Goal: Task Accomplishment & Management: Use online tool/utility

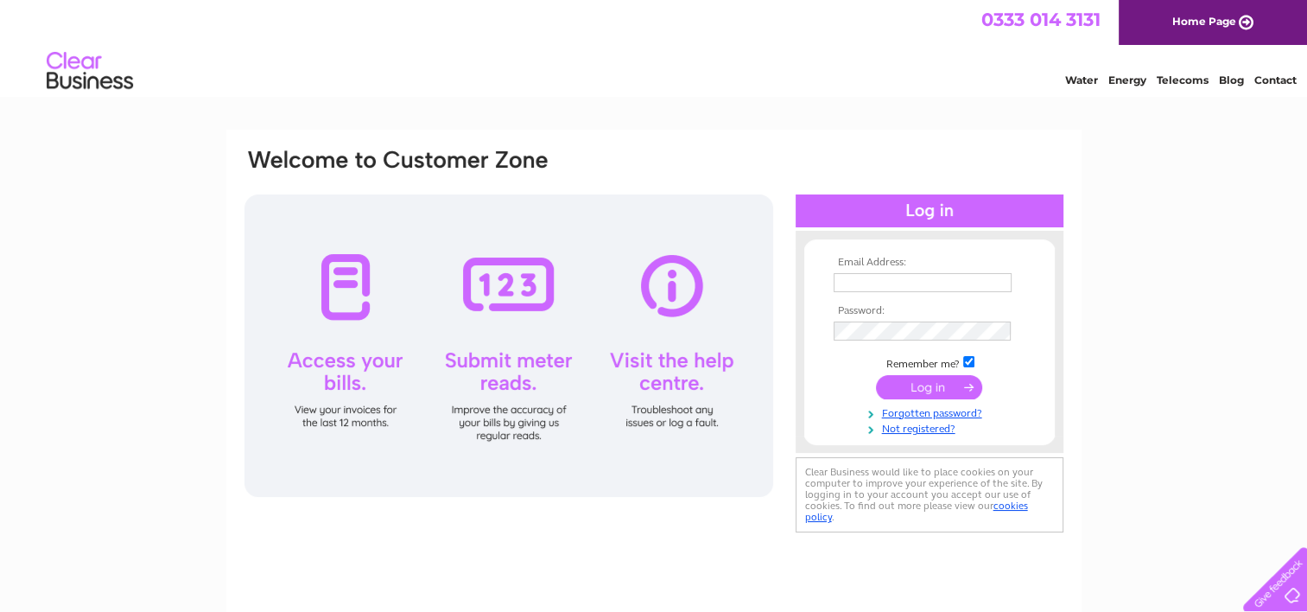
type input "elbagallery@hotmail.com"
click at [894, 389] on input "submit" at bounding box center [929, 387] width 106 height 24
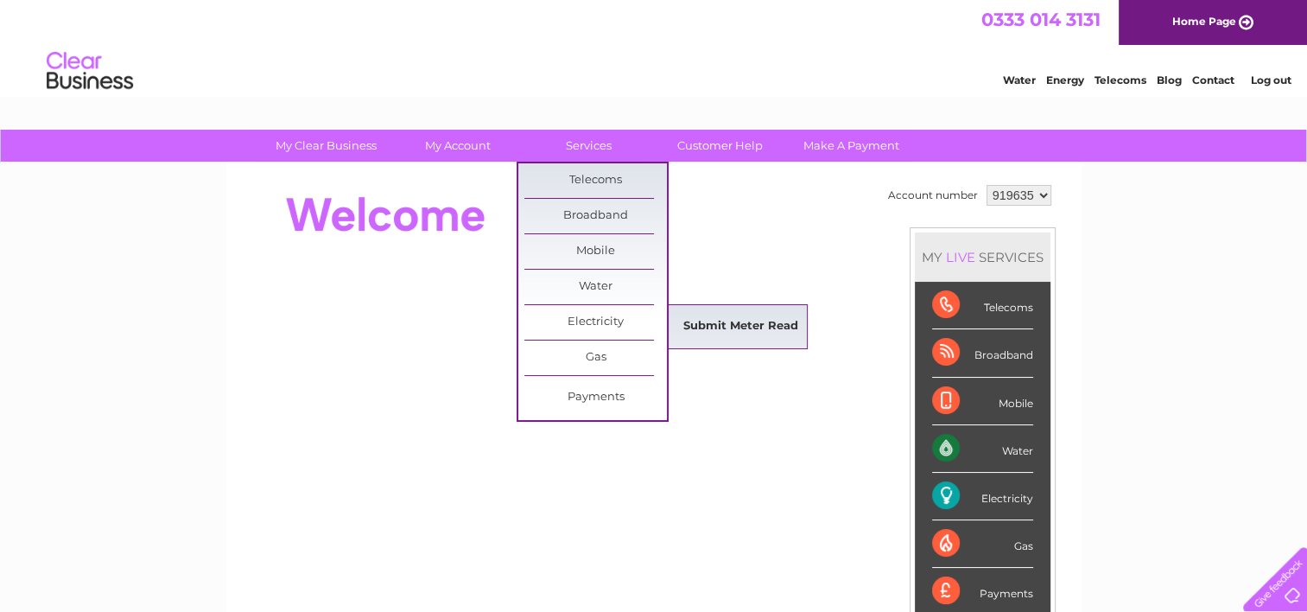
click at [736, 328] on link "Submit Meter Read" at bounding box center [741, 326] width 143 height 35
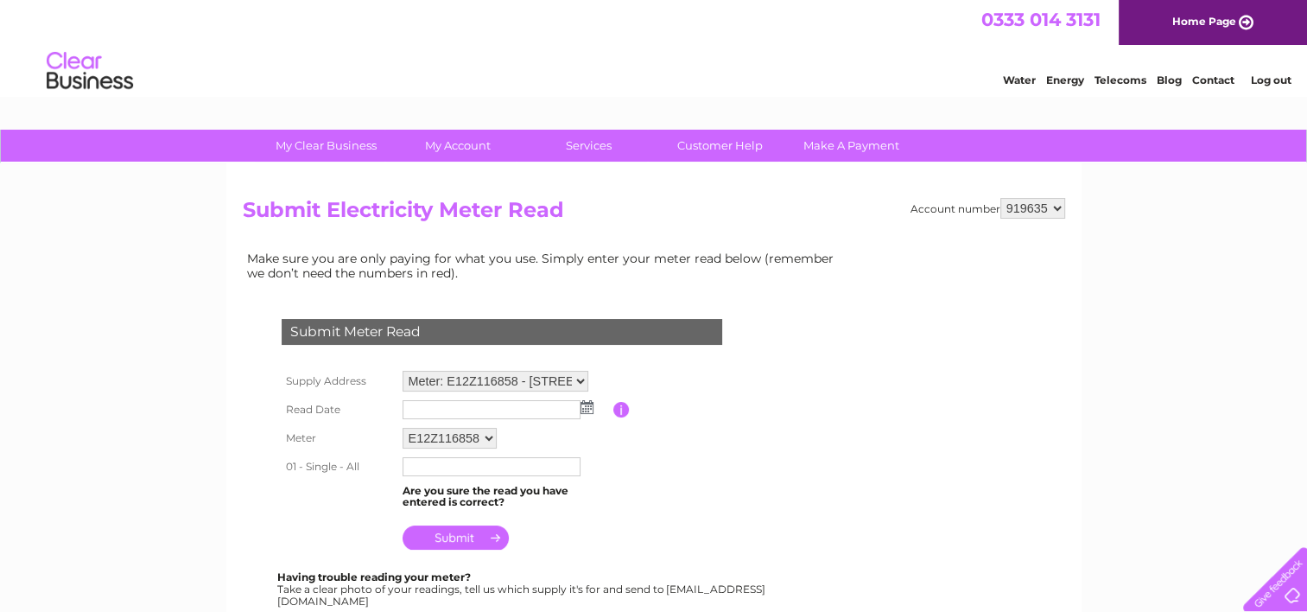
click at [585, 407] on img at bounding box center [587, 407] width 13 height 14
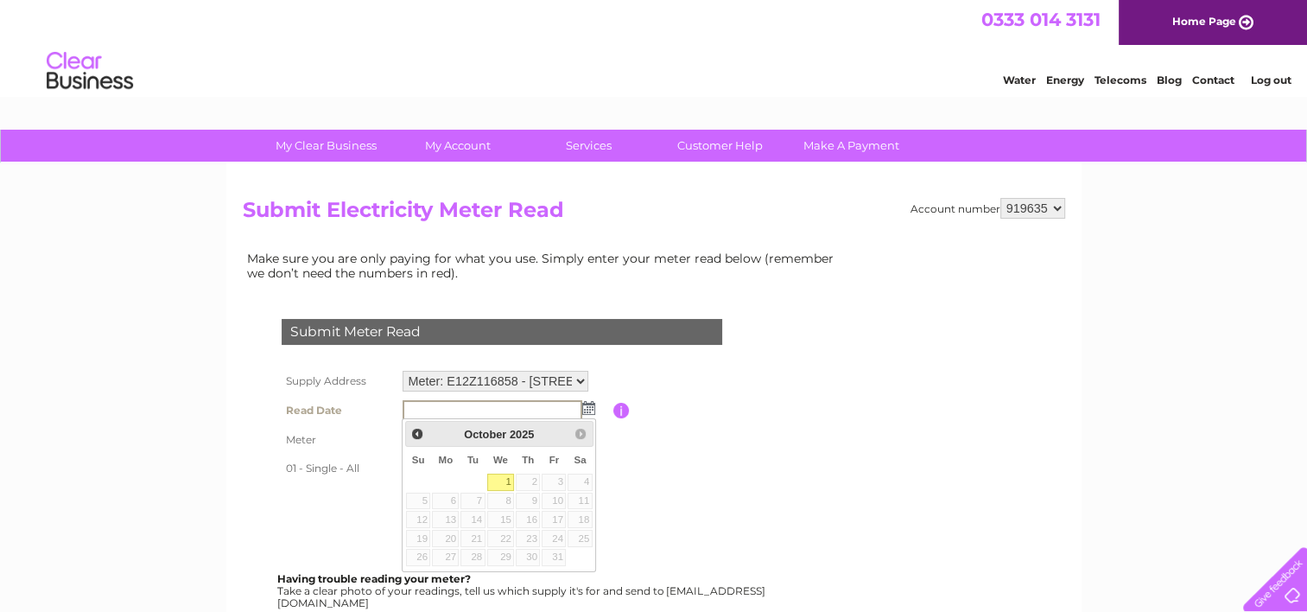
click at [492, 481] on link "1" at bounding box center [501, 482] width 28 height 17
type input "[DATE]"
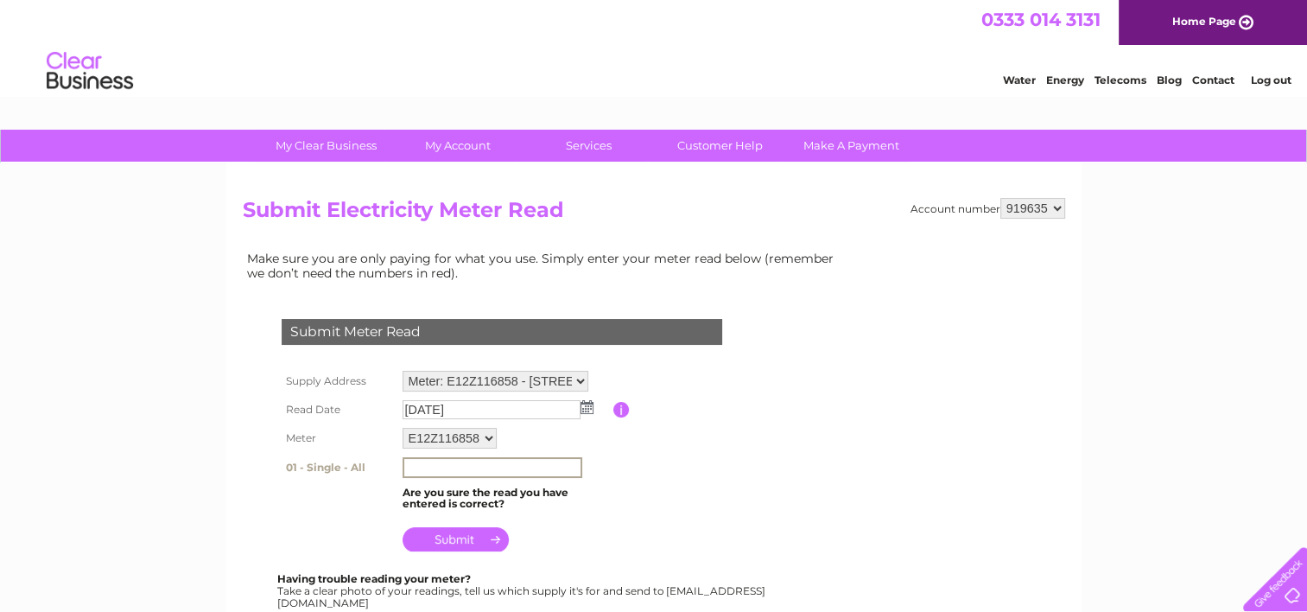
click at [453, 467] on input "text" at bounding box center [493, 467] width 180 height 21
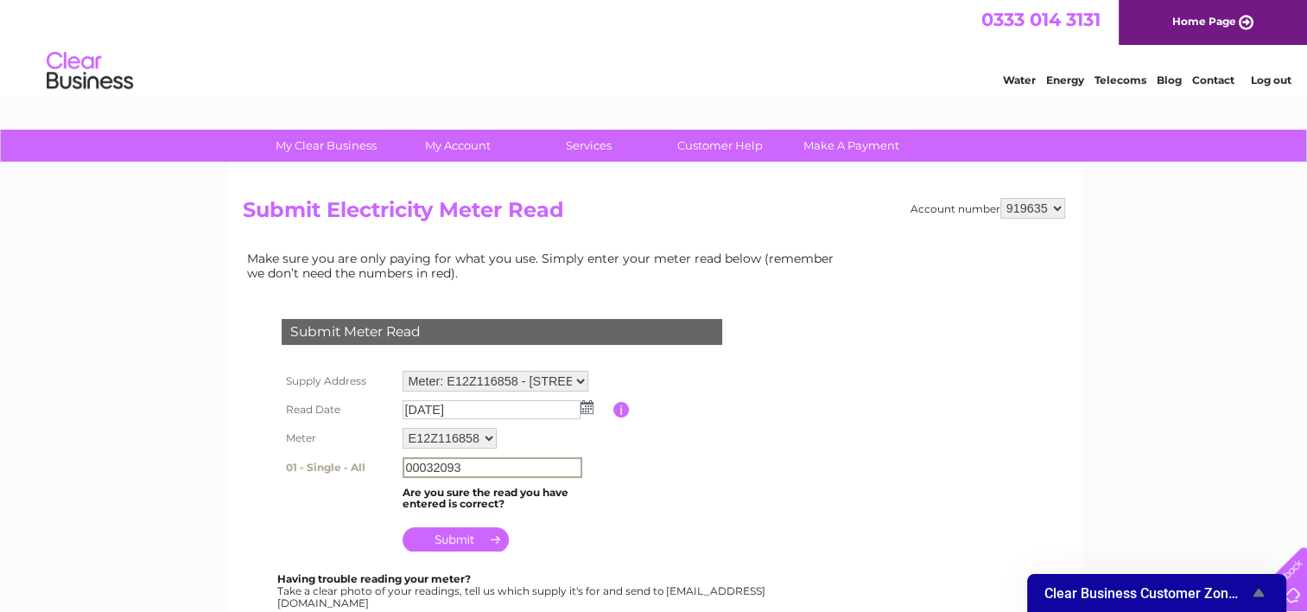
type input "00032093"
click at [474, 543] on input "submit" at bounding box center [456, 537] width 106 height 24
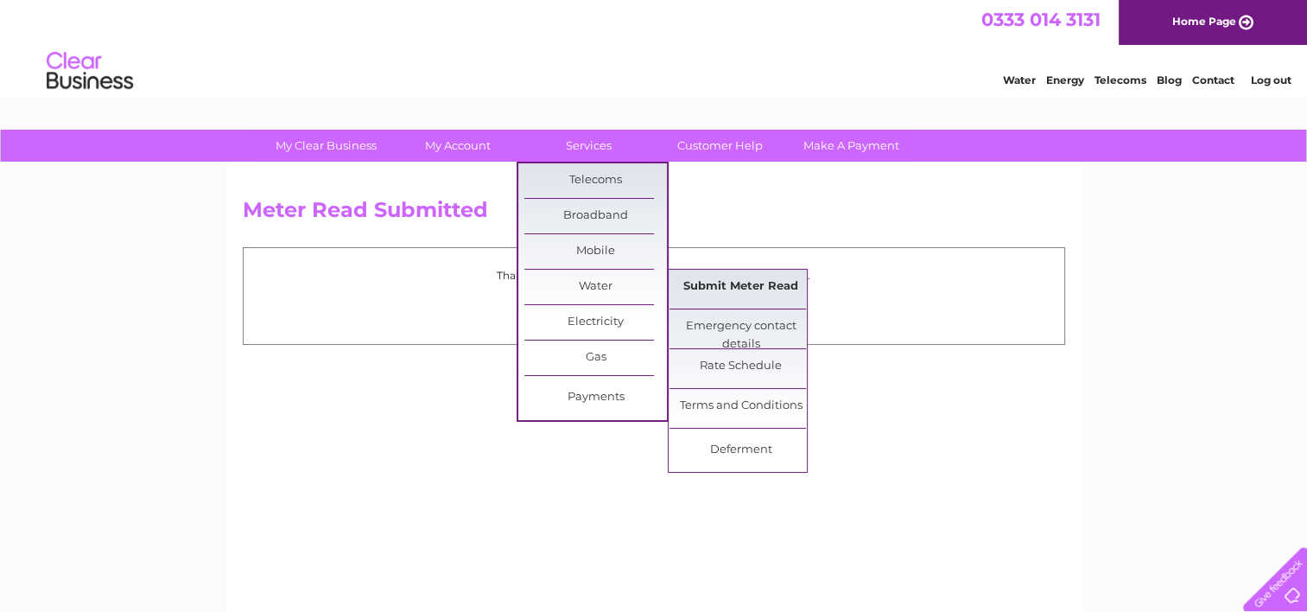
click at [717, 283] on link "Submit Meter Read" at bounding box center [741, 287] width 143 height 35
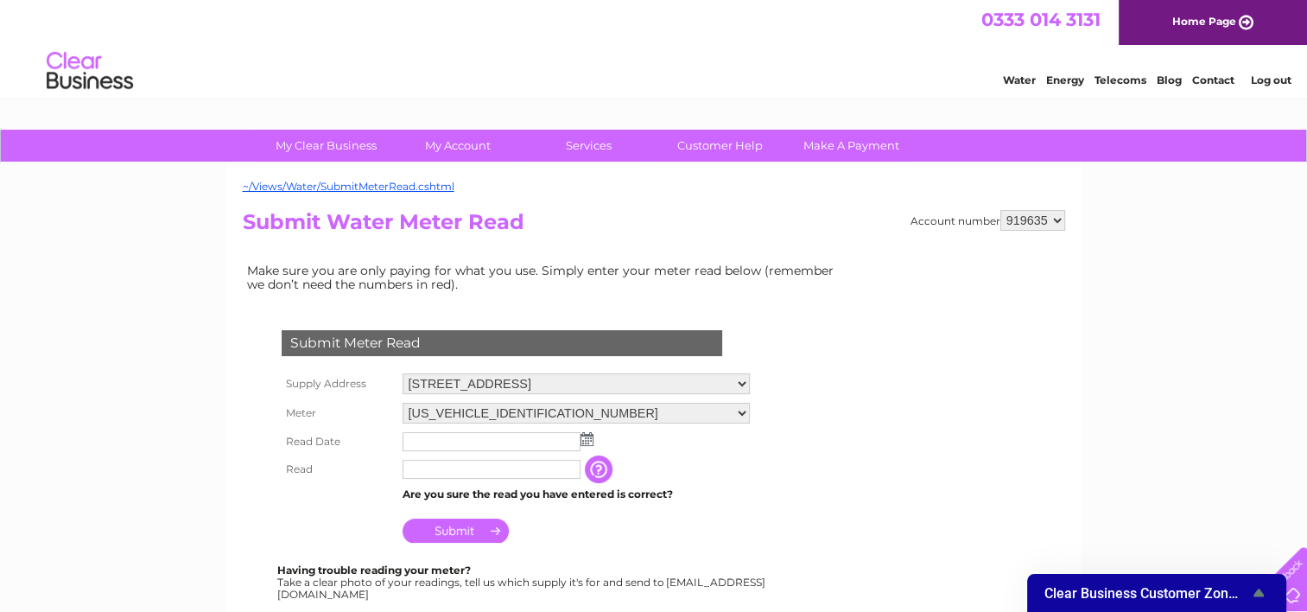
click at [445, 439] on input "text" at bounding box center [492, 441] width 178 height 19
click at [585, 433] on img at bounding box center [588, 440] width 13 height 14
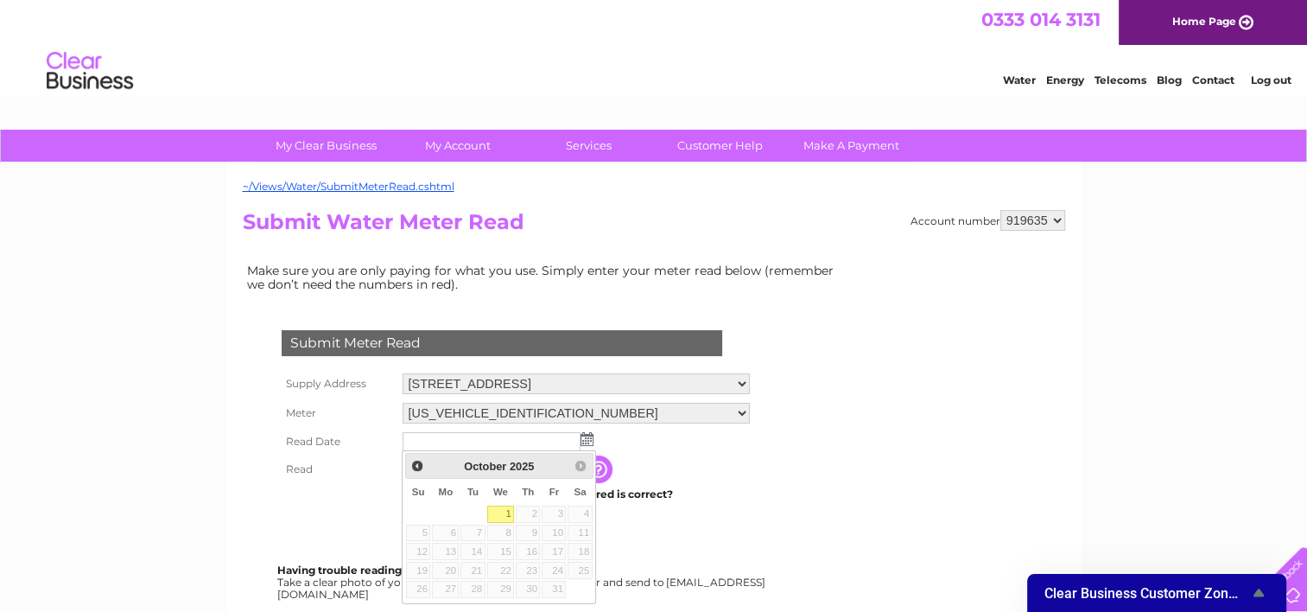
click at [498, 510] on link "1" at bounding box center [501, 513] width 28 height 17
type input "2025/10/01"
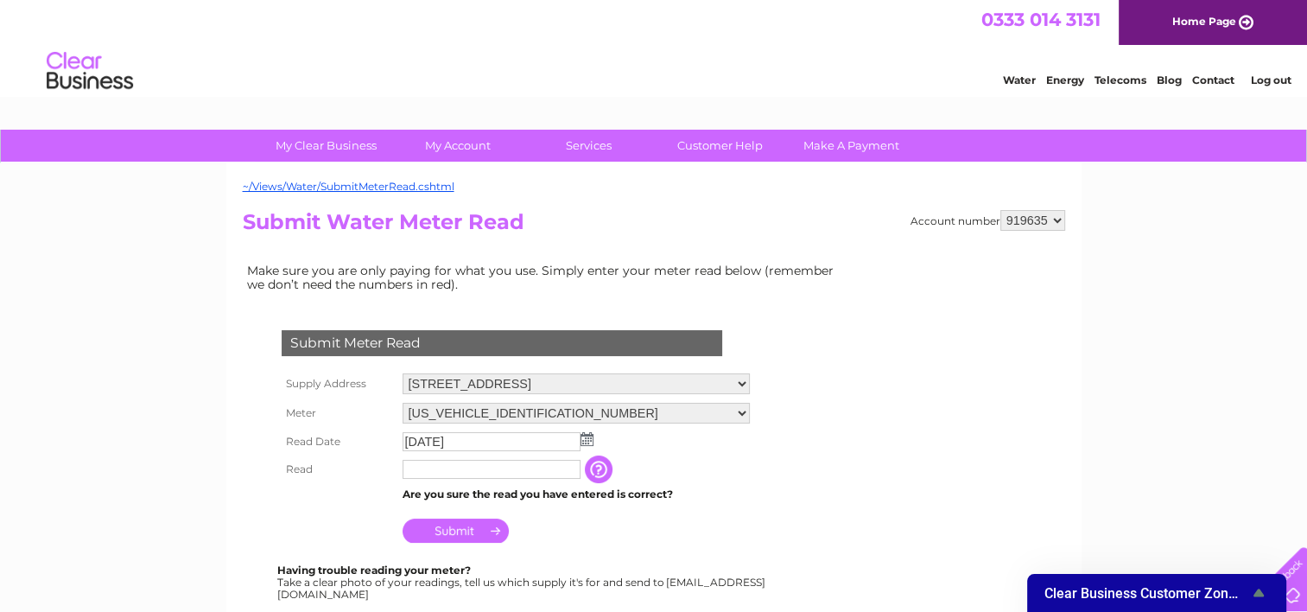
click at [429, 470] on input "text" at bounding box center [492, 469] width 178 height 19
type input "00031"
click at [465, 535] on input "Submit" at bounding box center [456, 532] width 106 height 24
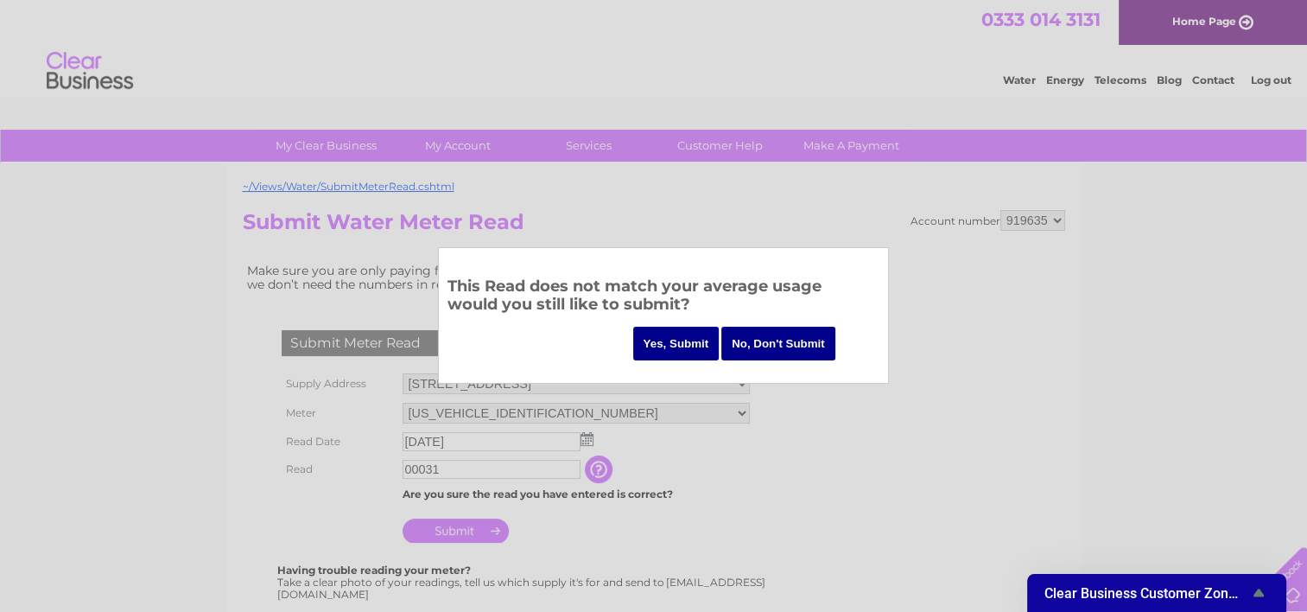
click at [690, 350] on input "Yes, Submit" at bounding box center [676, 344] width 86 height 34
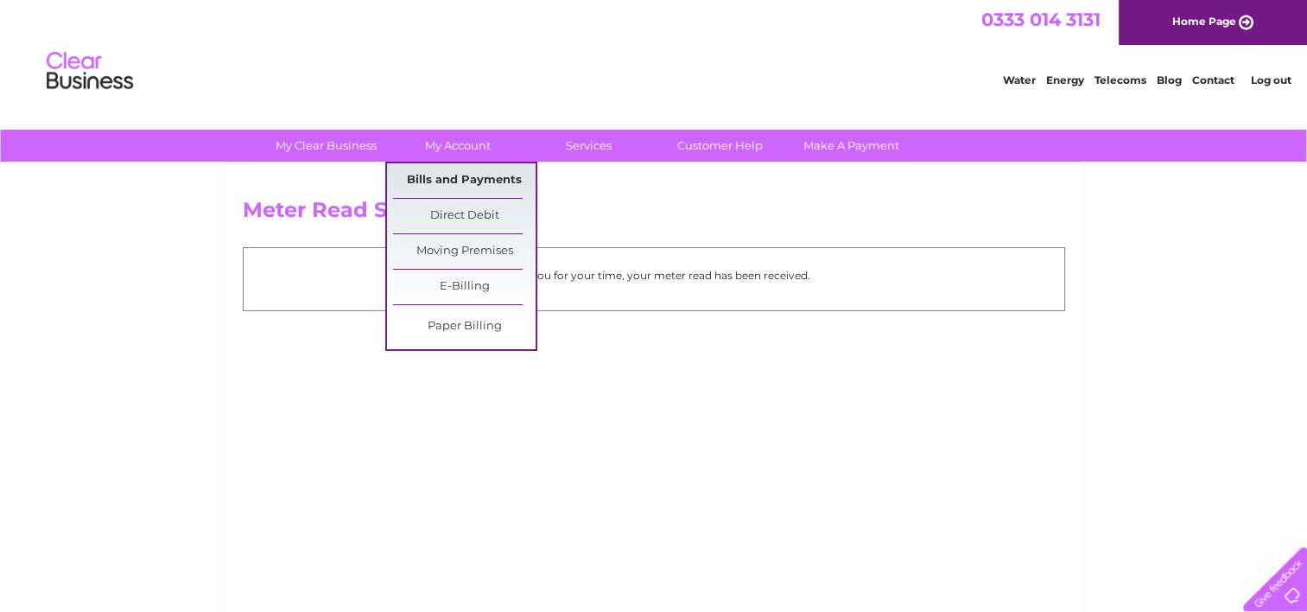
click at [463, 176] on link "Bills and Payments" at bounding box center [464, 180] width 143 height 35
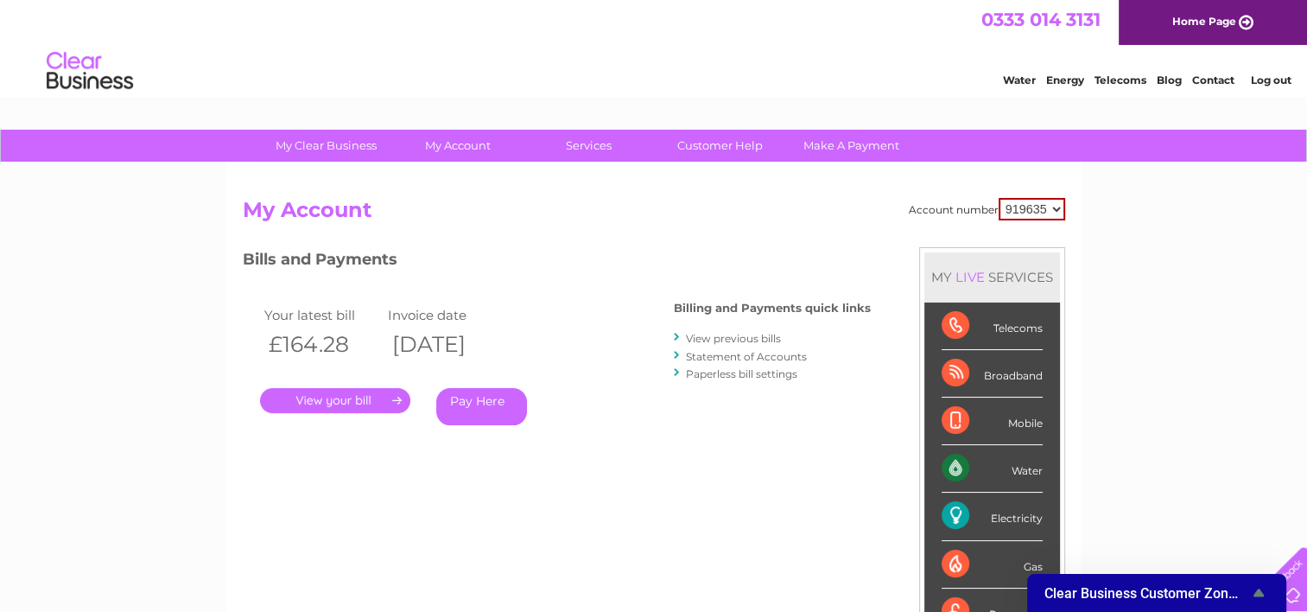
click at [327, 396] on link "." at bounding box center [335, 400] width 150 height 25
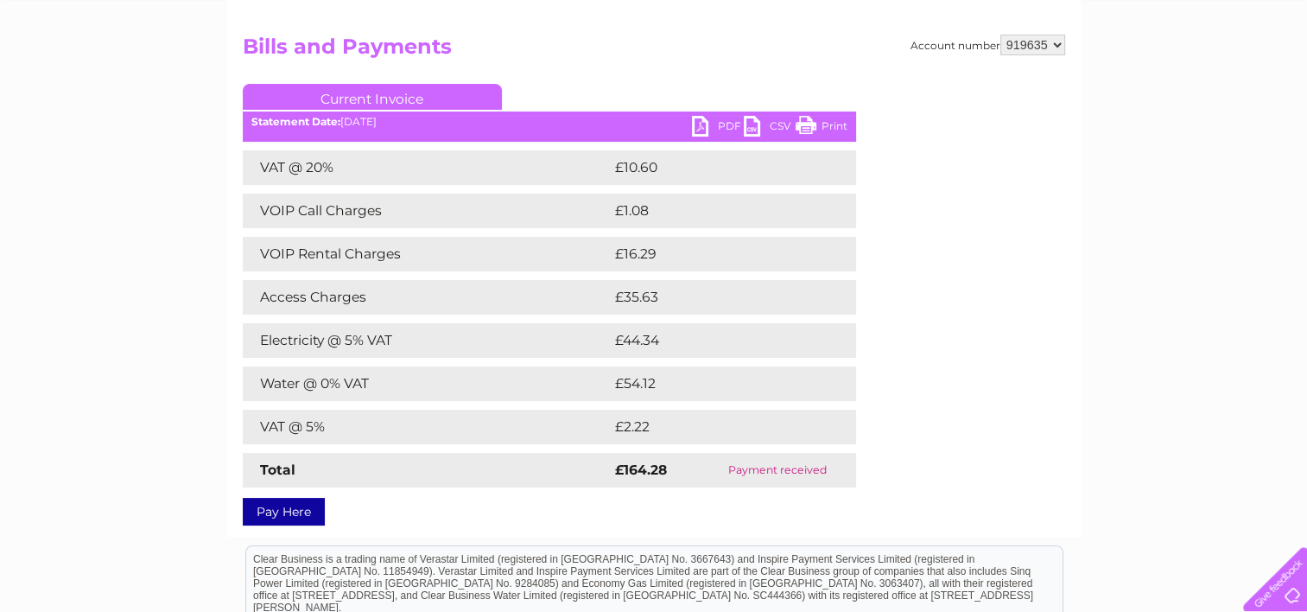
scroll to position [173, 0]
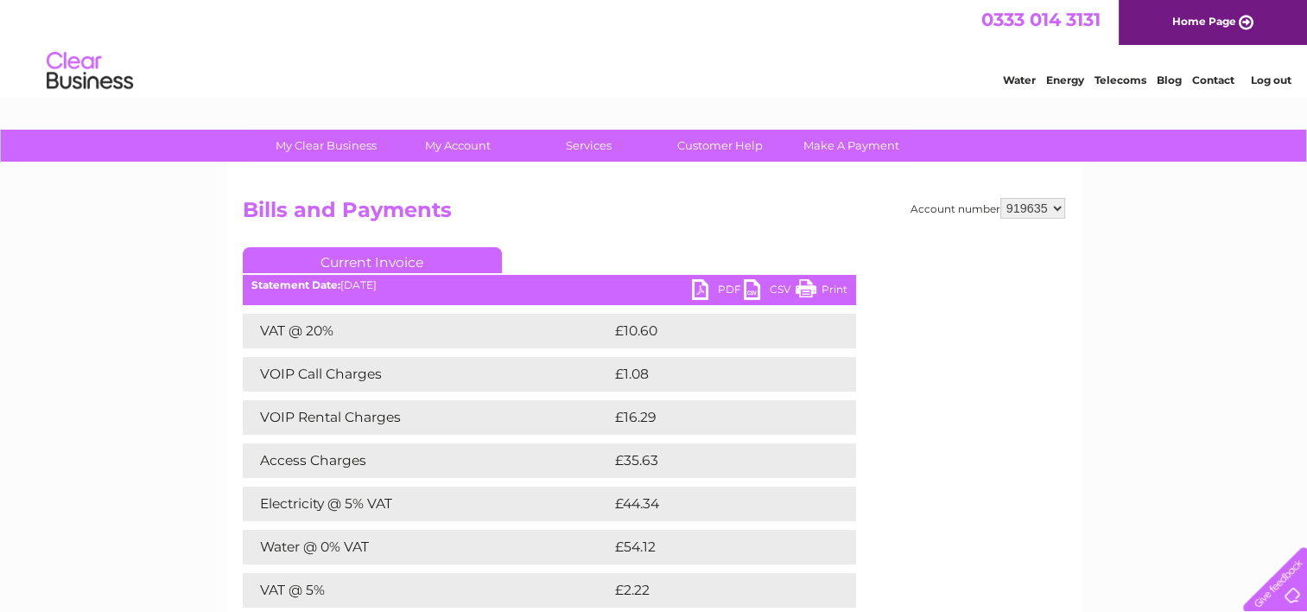
click at [1255, 80] on link "Log out" at bounding box center [1270, 79] width 41 height 13
